Goal: Navigation & Orientation: Find specific page/section

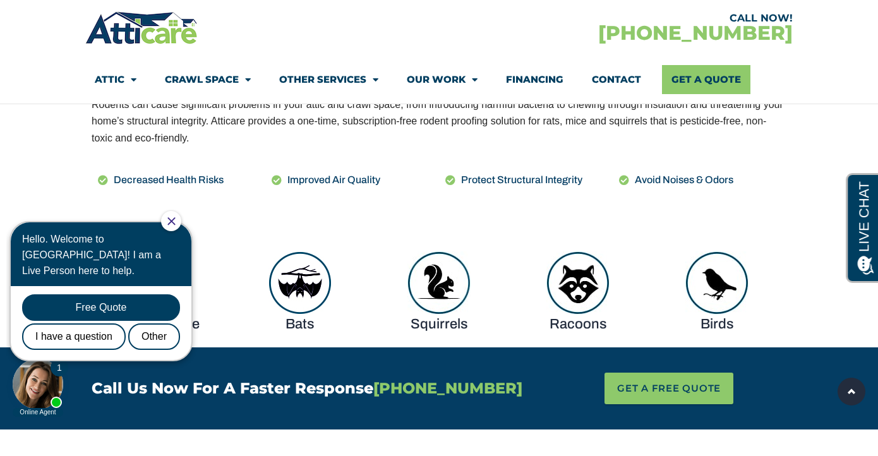
scroll to position [685, 0]
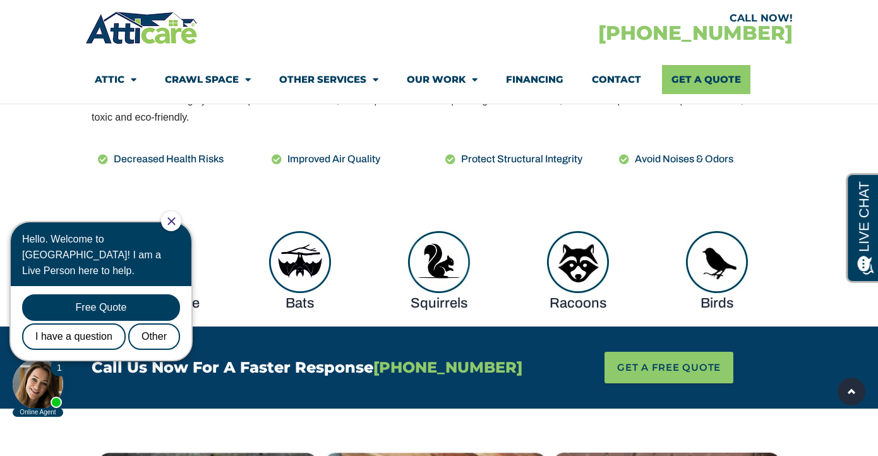
click at [175, 223] on div at bounding box center [171, 221] width 20 height 20
click at [175, 222] on icon "Close Chat" at bounding box center [171, 221] width 8 height 8
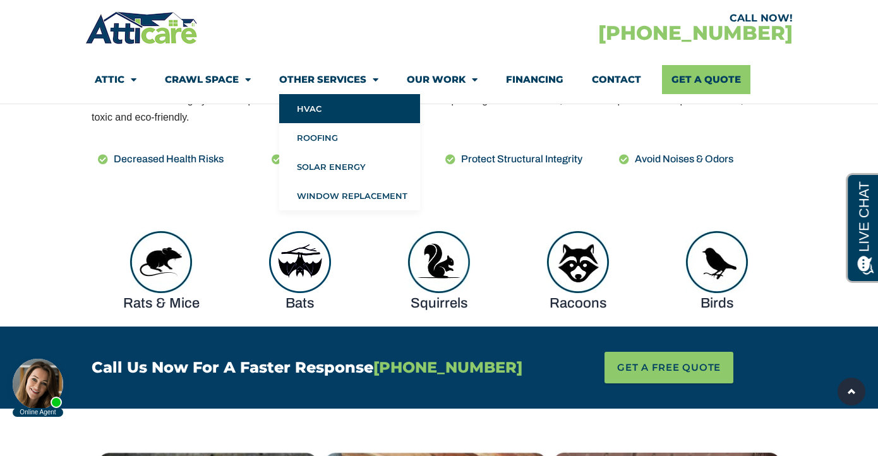
click at [309, 104] on link "HVAC" at bounding box center [349, 108] width 141 height 29
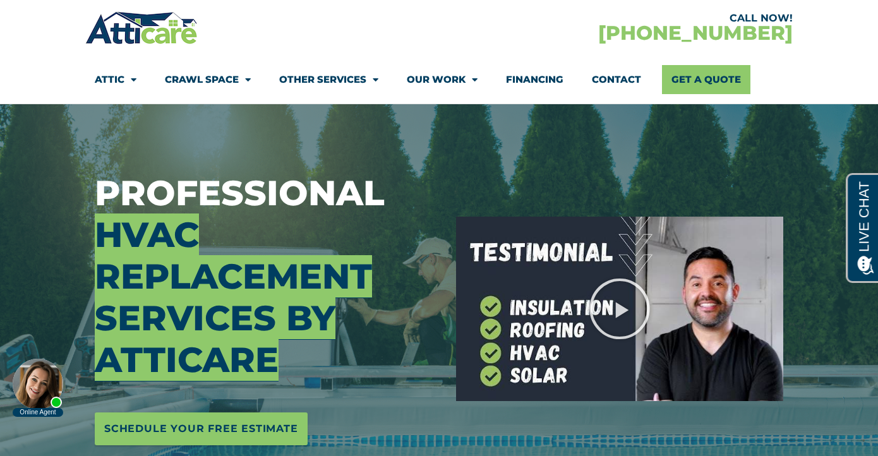
scroll to position [70, 0]
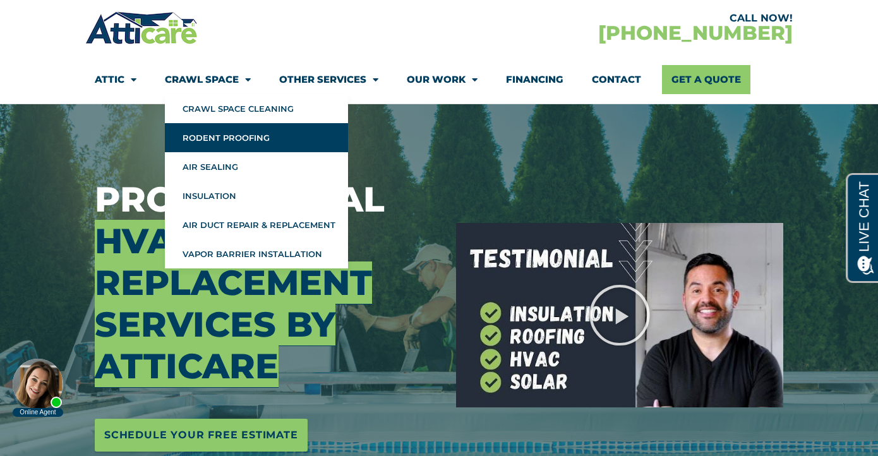
click at [227, 131] on link "Rodent Proofing" at bounding box center [256, 137] width 183 height 29
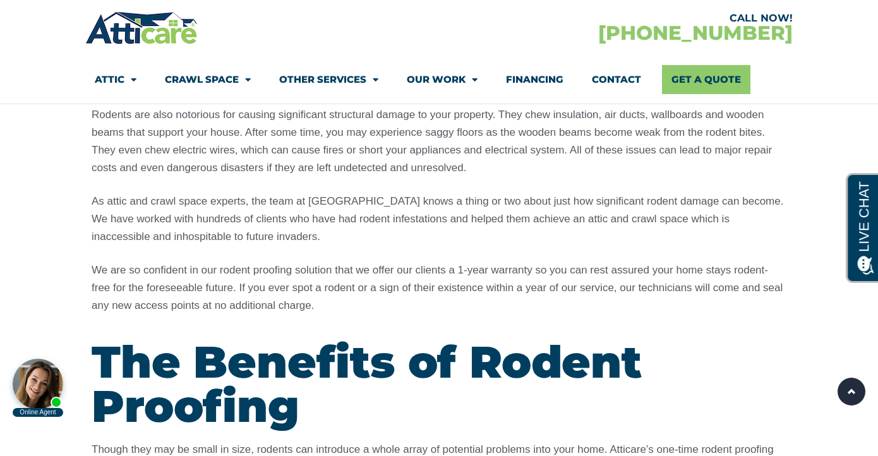
scroll to position [1516, 0]
